Goal: Check status: Check status

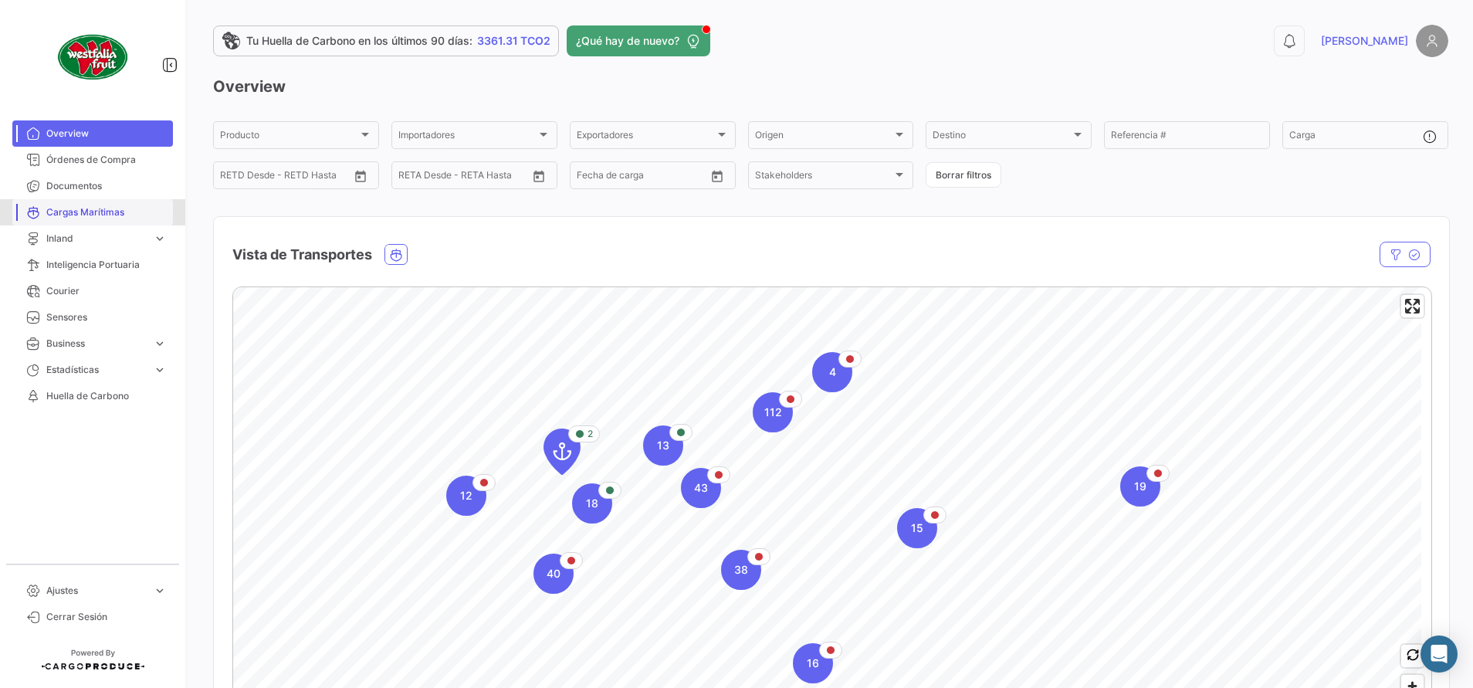
click at [110, 220] on link "Cargas Marítimas" at bounding box center [92, 212] width 161 height 26
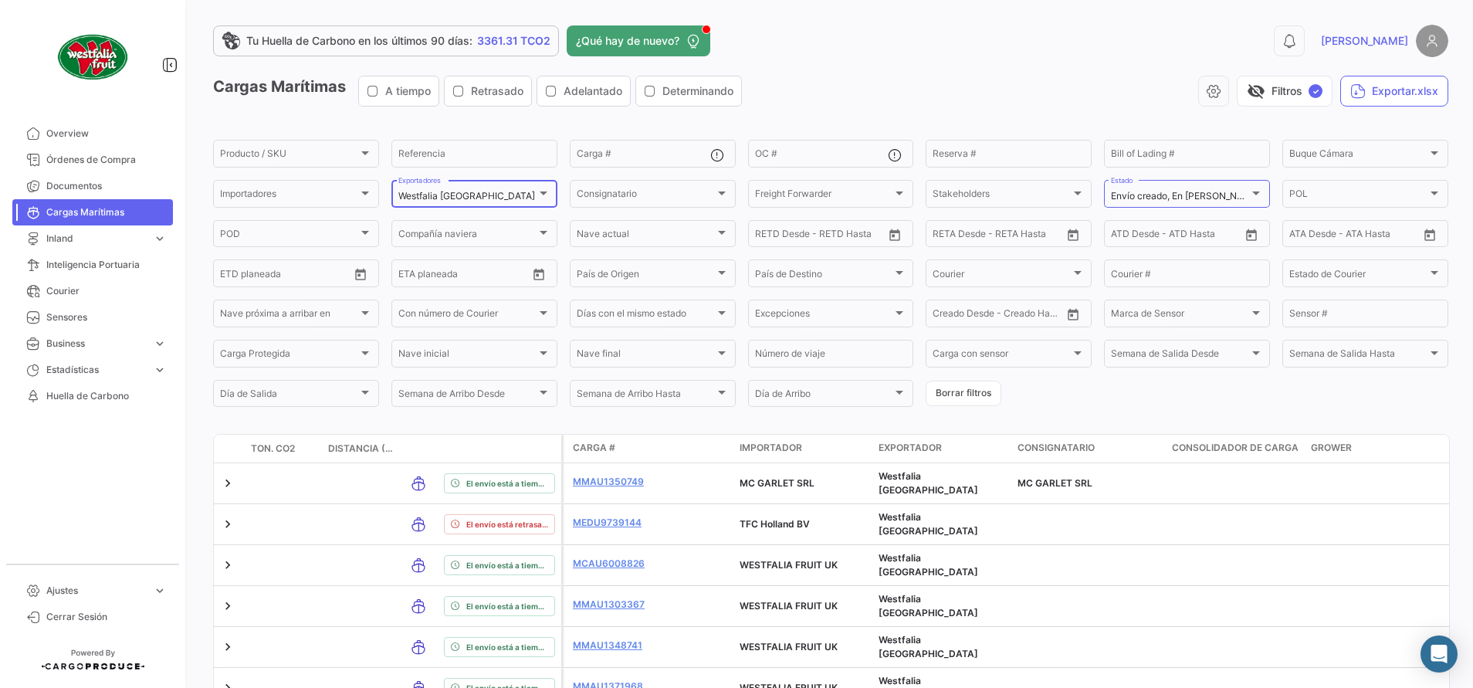
click at [540, 197] on div at bounding box center [543, 193] width 14 height 12
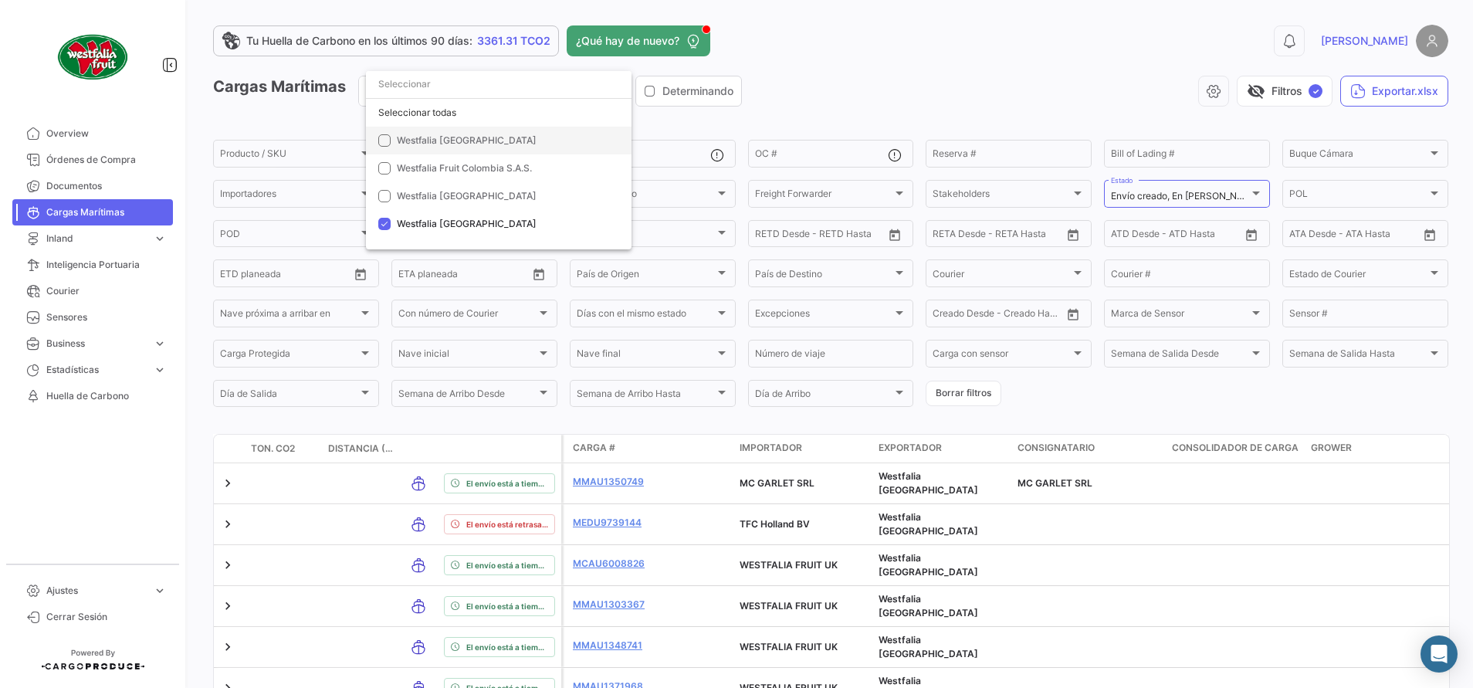
click at [388, 142] on mat-pseudo-checkbox at bounding box center [384, 140] width 12 height 12
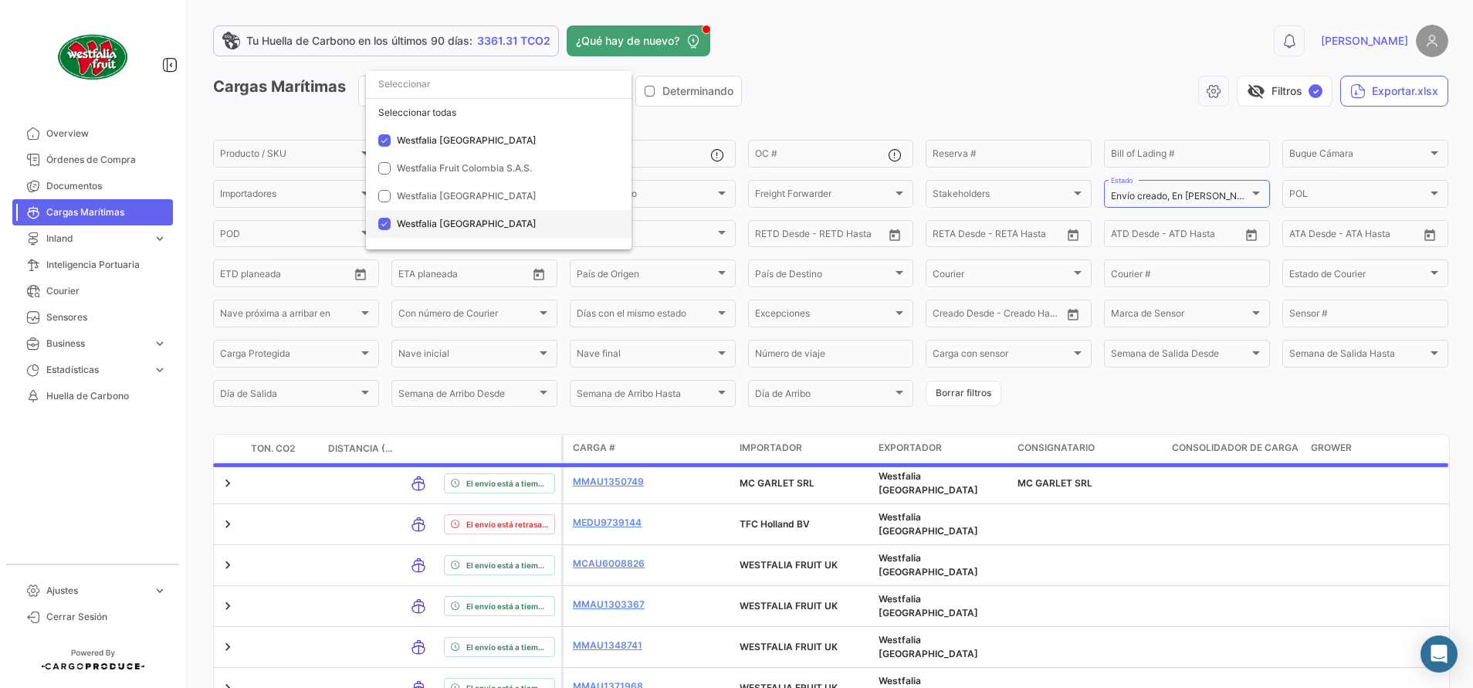
click at [384, 221] on mat-pseudo-checkbox at bounding box center [384, 224] width 12 height 12
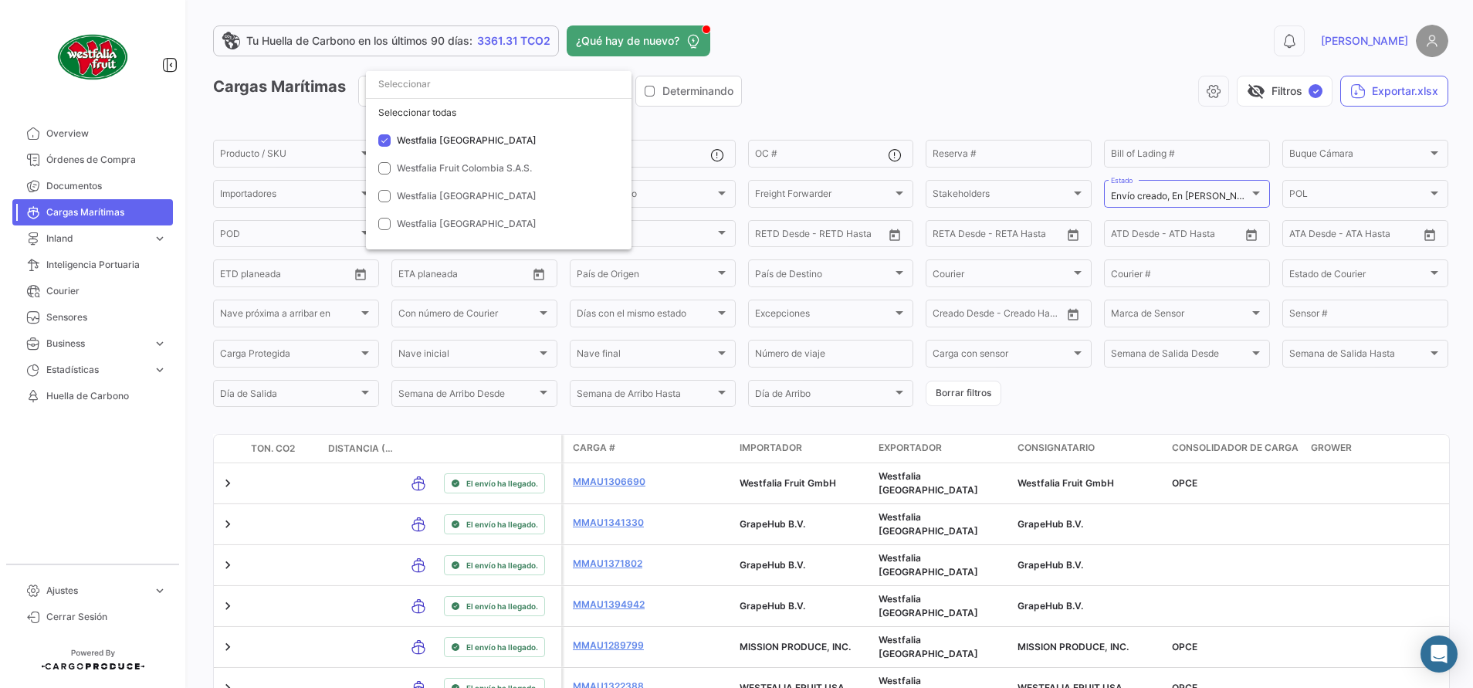
click at [823, 73] on div at bounding box center [736, 344] width 1473 height 688
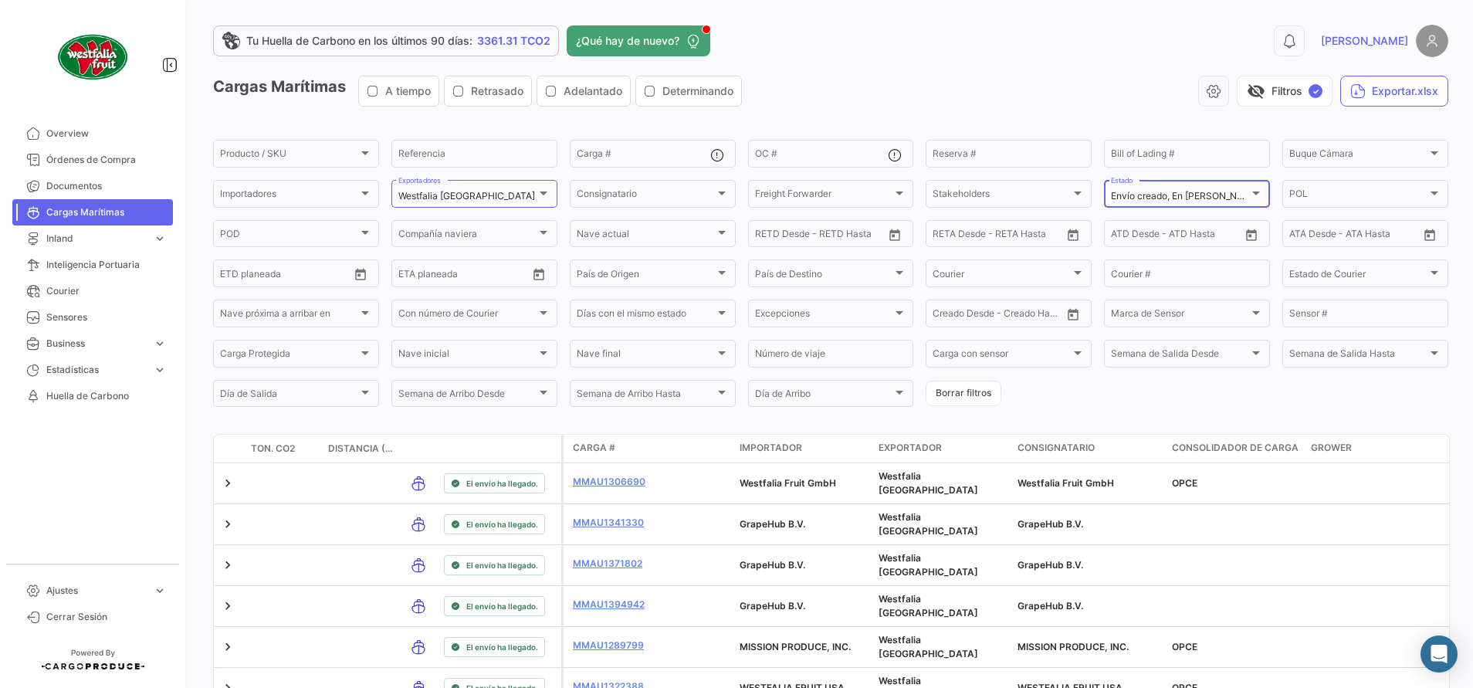
click at [1221, 186] on div "Envío creado, En [PERSON_NAME] a POT, En [PERSON_NAME] a POD, [PERSON_NAME] arr…" at bounding box center [1187, 193] width 152 height 30
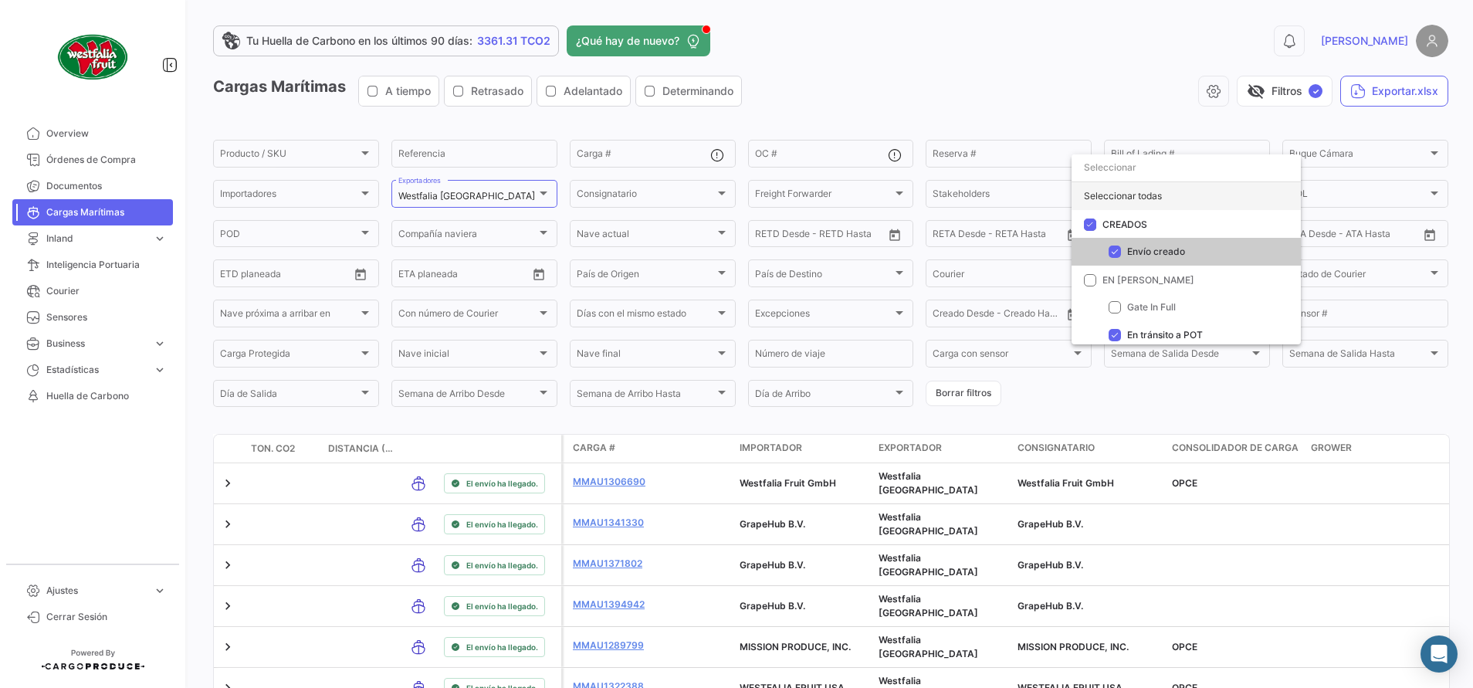
click at [1112, 188] on div "Seleccionar todas" at bounding box center [1185, 196] width 229 height 28
checkbox input "true"
click at [935, 71] on div at bounding box center [736, 344] width 1473 height 688
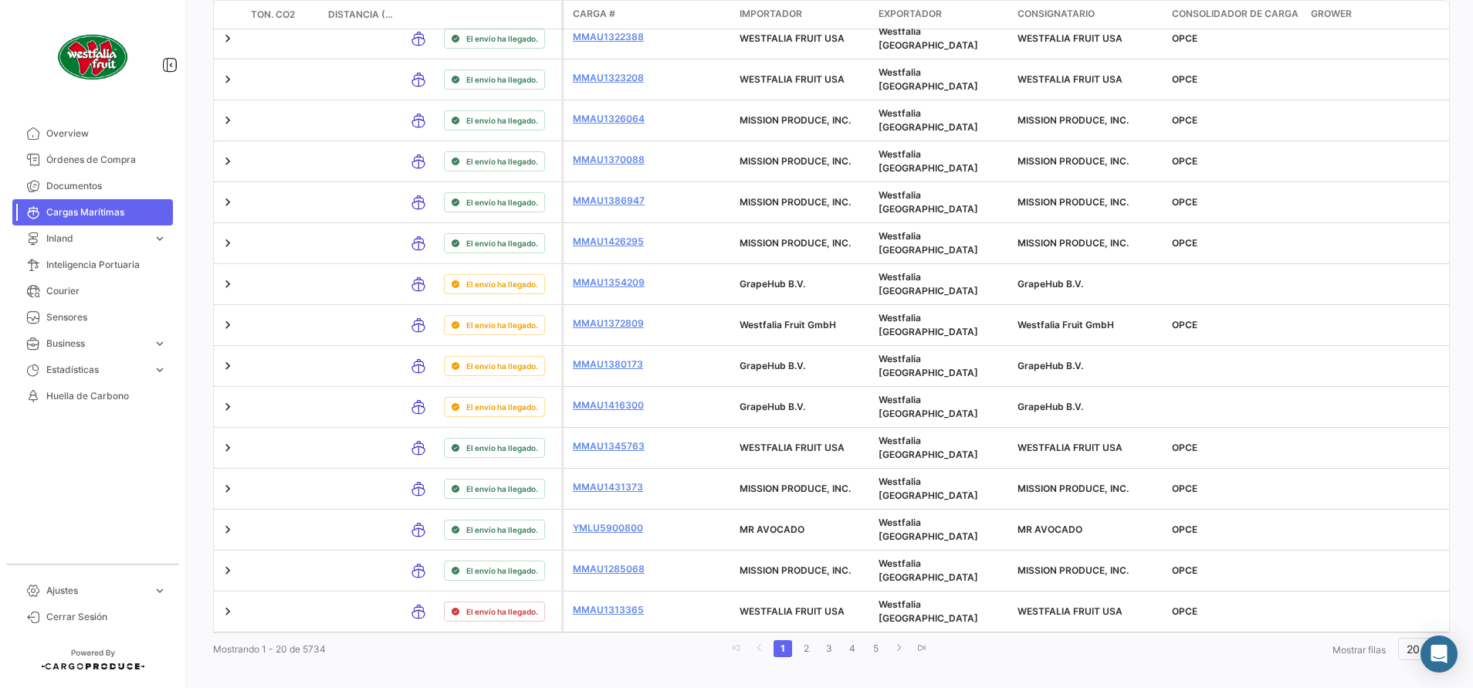
scroll to position [680, 0]
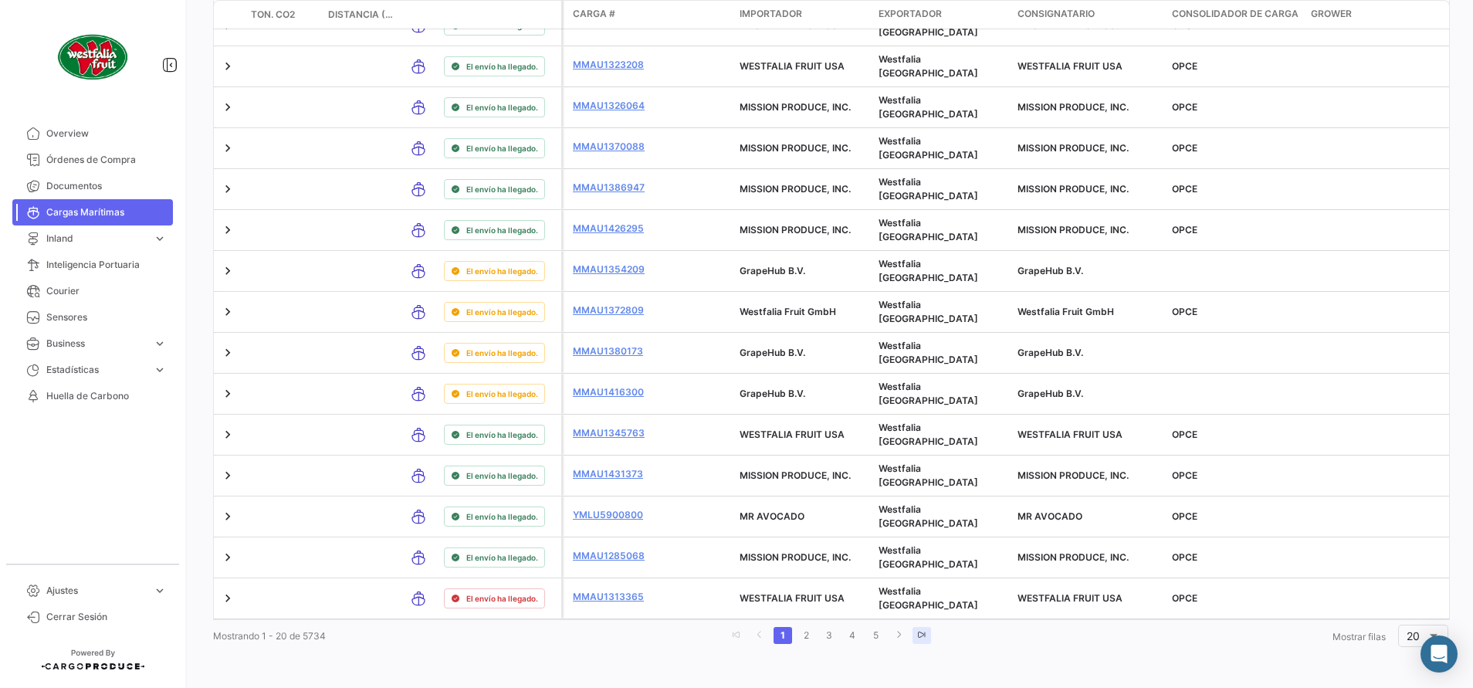
click at [912, 628] on link "go to last page" at bounding box center [921, 635] width 19 height 17
click at [902, 637] on link "287" at bounding box center [904, 635] width 27 height 17
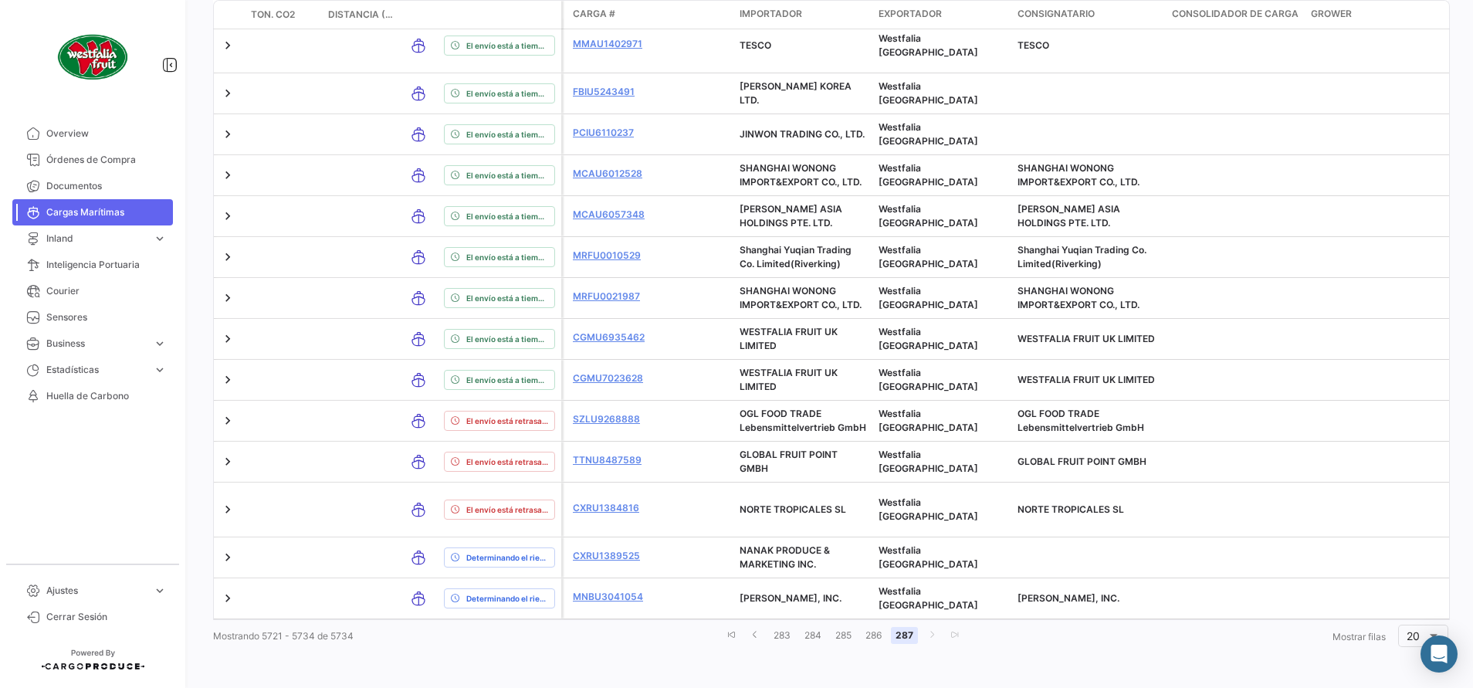
scroll to position [435, 0]
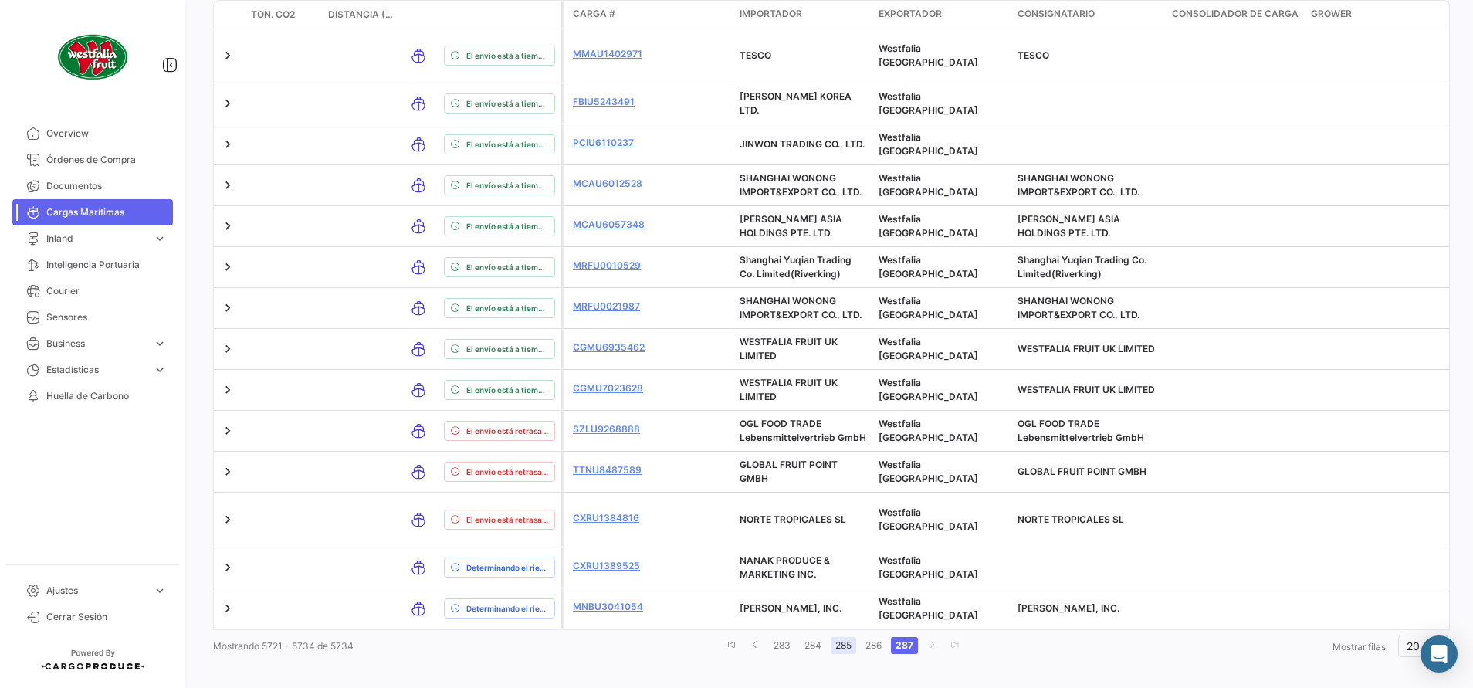
click at [831, 637] on link "285" at bounding box center [843, 645] width 25 height 17
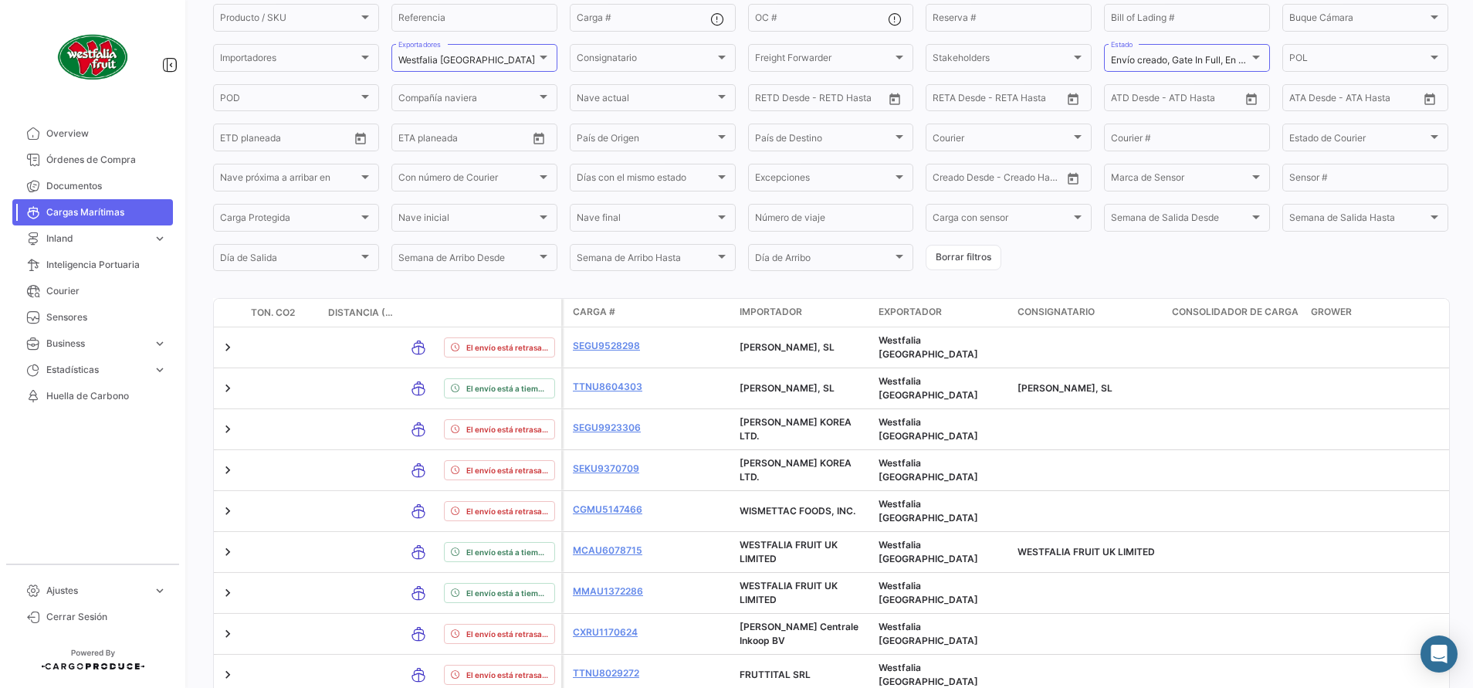
scroll to position [0, 0]
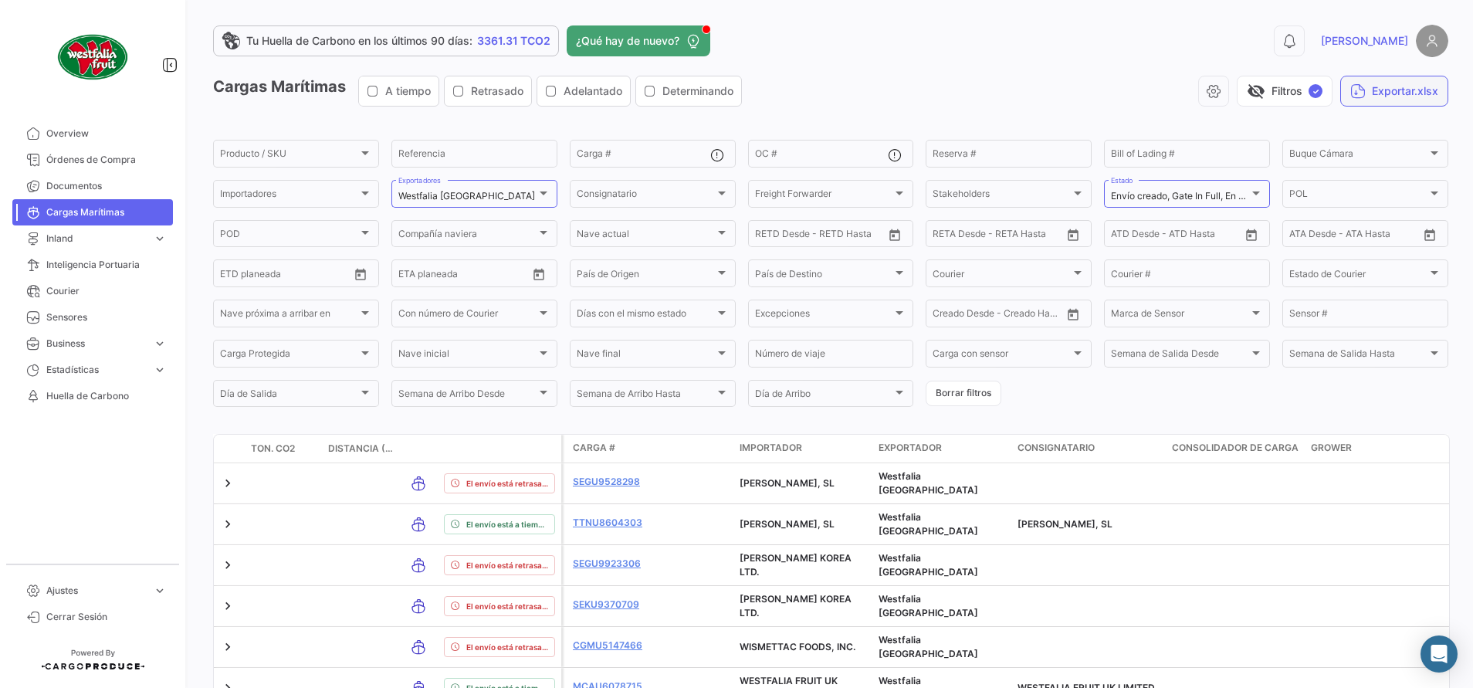
click at [1387, 86] on button "Exportar.xlsx" at bounding box center [1394, 91] width 108 height 31
drag, startPoint x: 851, startPoint y: 30, endPoint x: 793, endPoint y: 25, distance: 57.3
click at [850, 29] on div "Tu Huella de Carbono en los últimos 90 [PERSON_NAME]: 3361.31 TCO2 ¿Qué hay de …" at bounding box center [552, 40] width 679 height 31
click at [964, 61] on app-header "Tu Huella de Carbono en los últimos 90 [PERSON_NAME]: 3361.31 TCO2 ¿Qué hay de …" at bounding box center [830, 50] width 1235 height 51
click at [616, 159] on input "Carga #" at bounding box center [644, 156] width 134 height 11
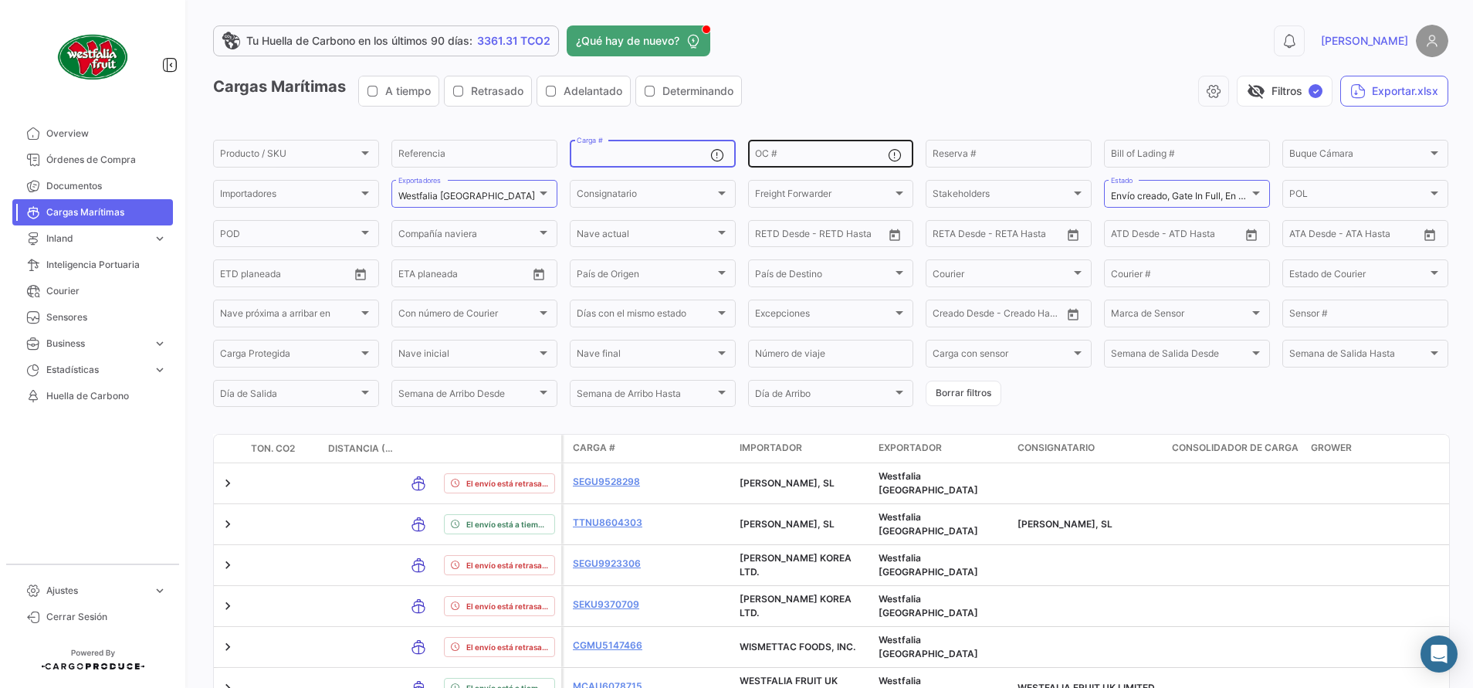
click at [781, 154] on input "OC #" at bounding box center [822, 156] width 134 height 11
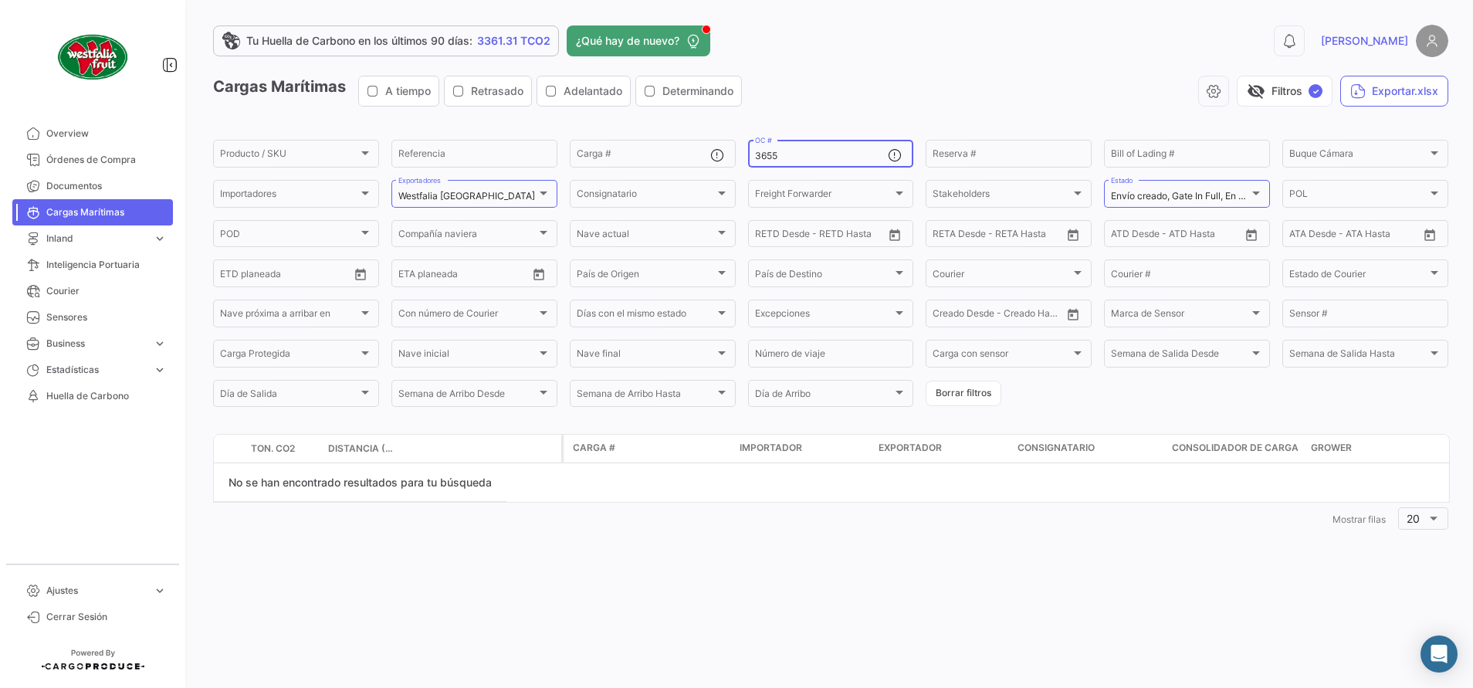
click at [800, 158] on input "3655" at bounding box center [822, 156] width 134 height 11
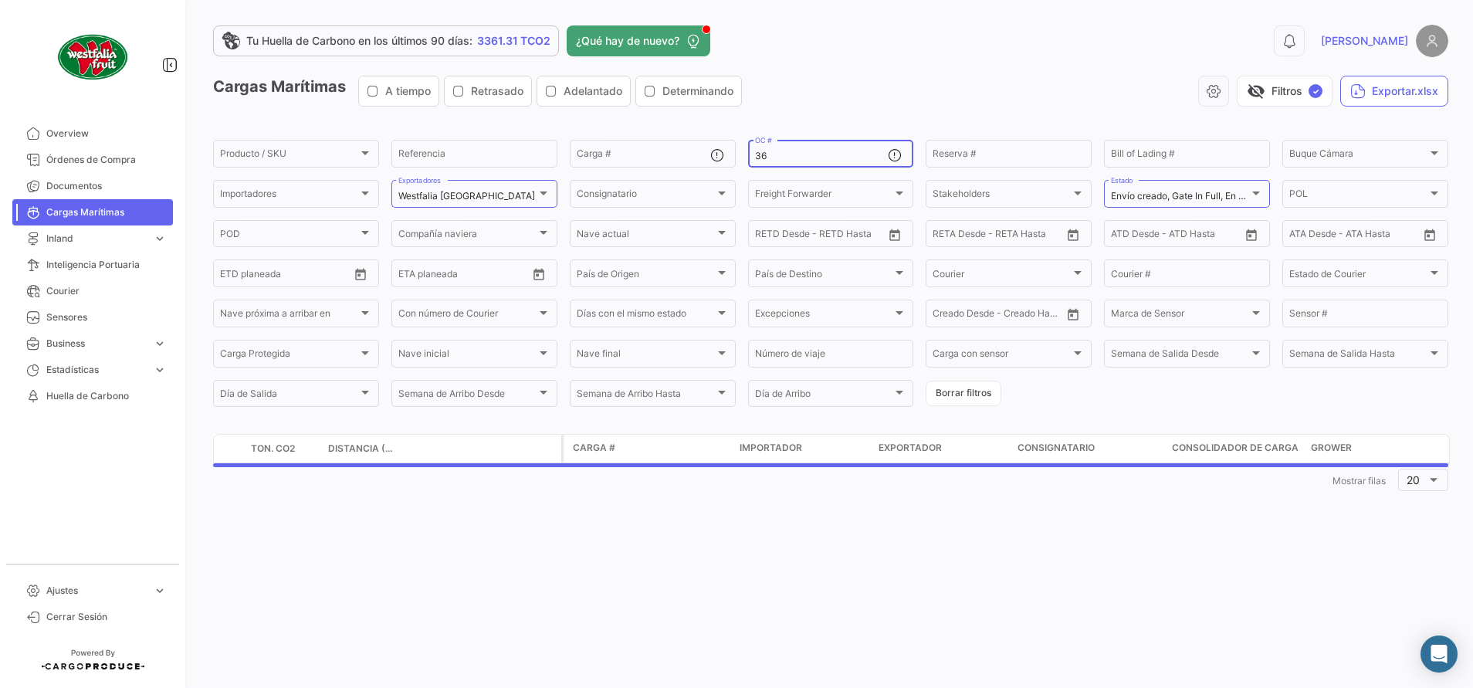
type input "3"
click at [836, 97] on div "visibility_off Filtros ✓ Exportar.xlsx" at bounding box center [1101, 91] width 694 height 31
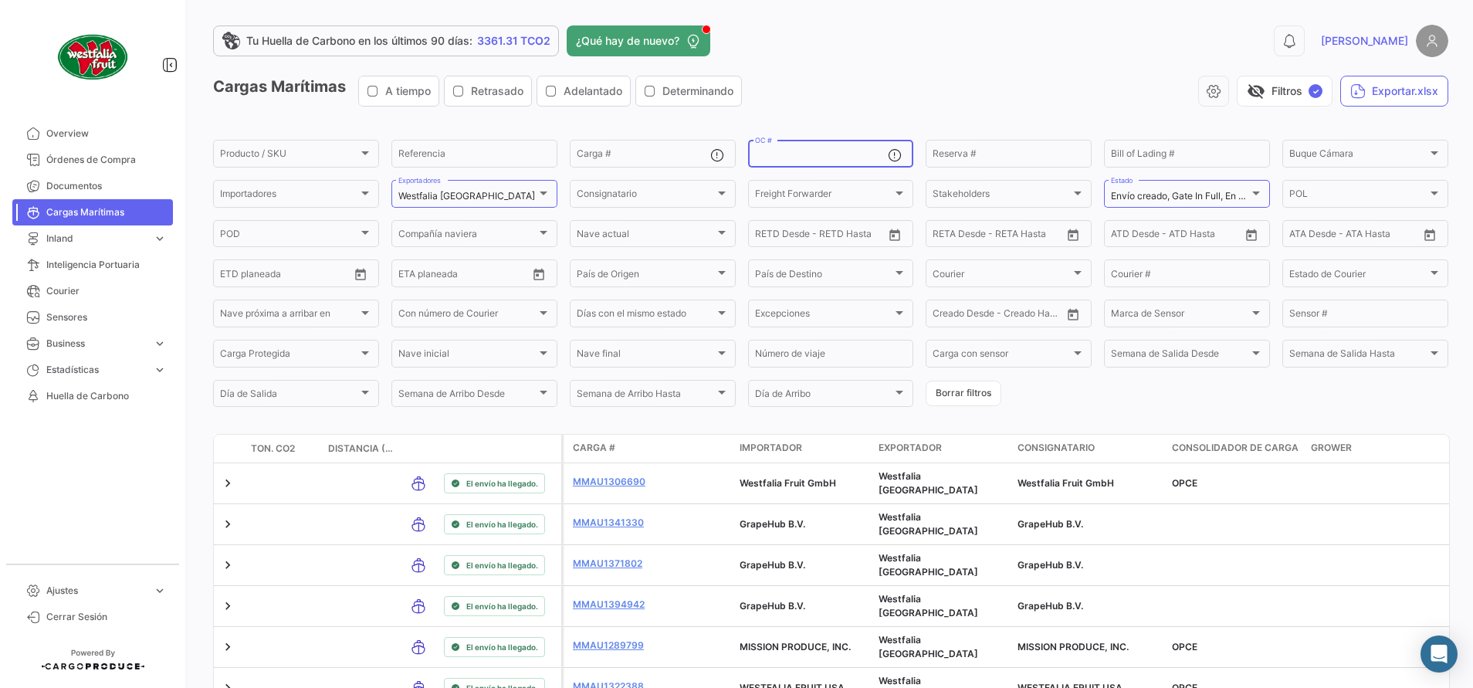
click at [782, 153] on input "OC #" at bounding box center [822, 156] width 134 height 11
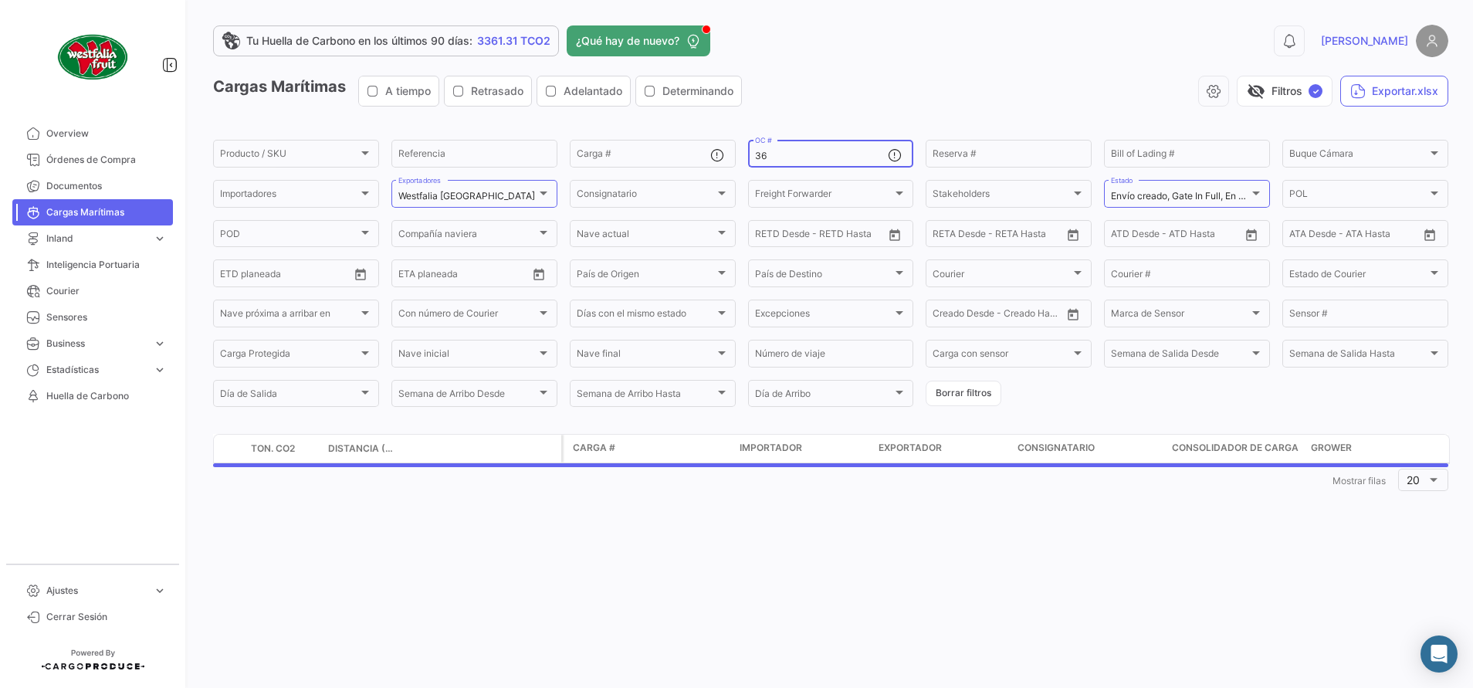
type input "3"
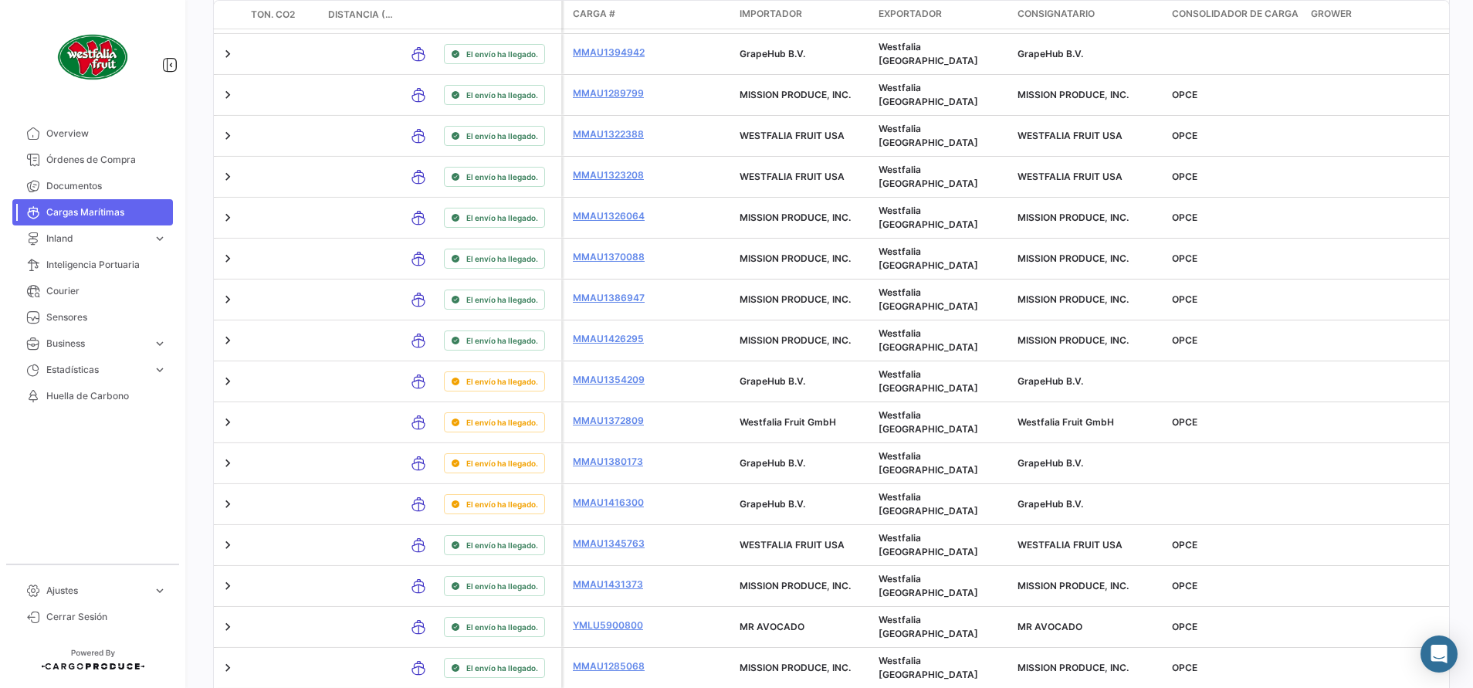
scroll to position [680, 0]
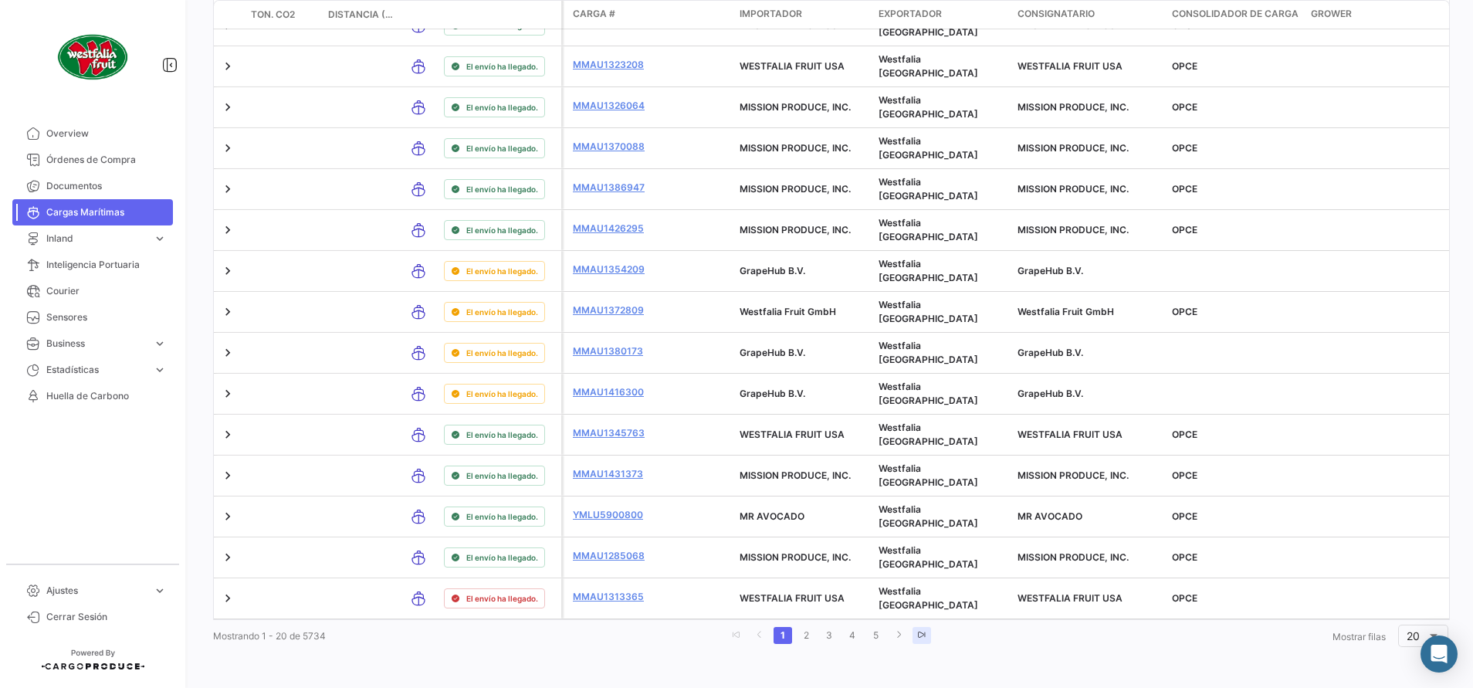
click at [912, 630] on link "go to last page" at bounding box center [921, 635] width 19 height 17
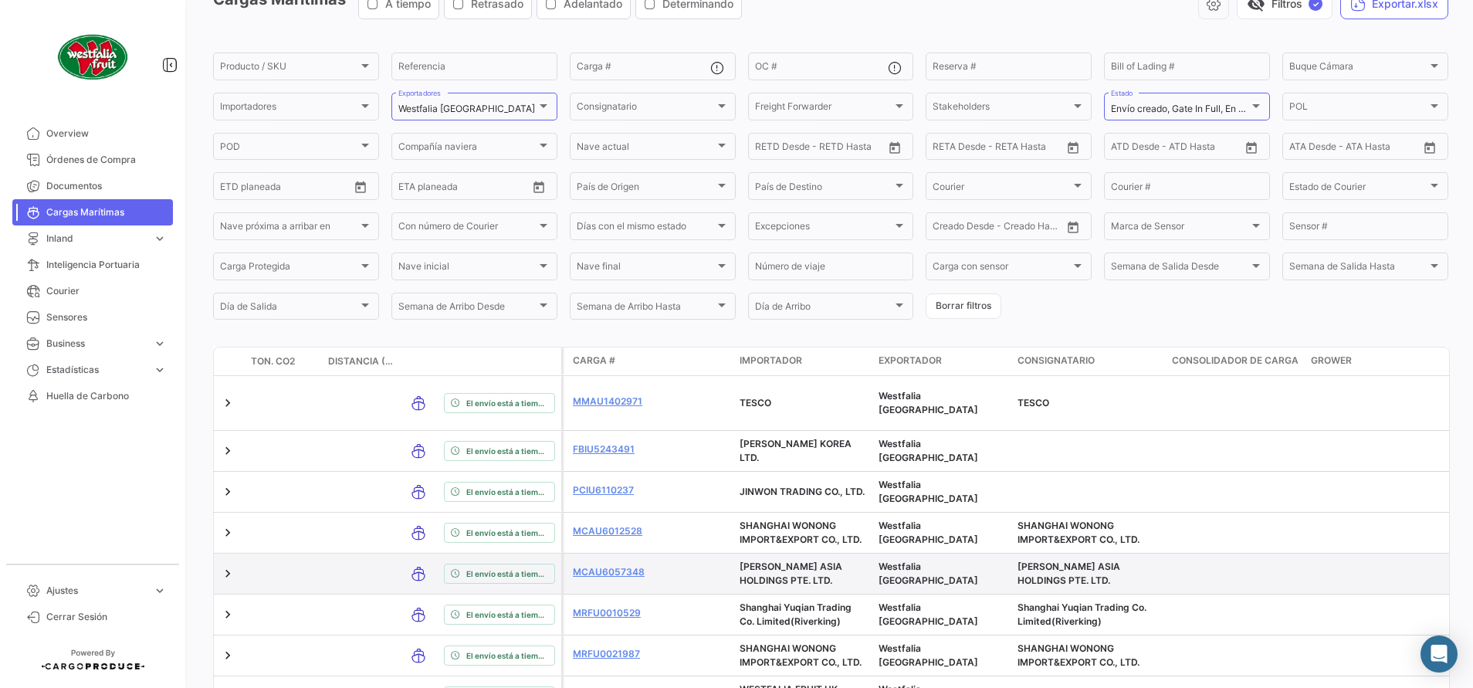
scroll to position [0, 0]
